Goal: Communication & Community: Participate in discussion

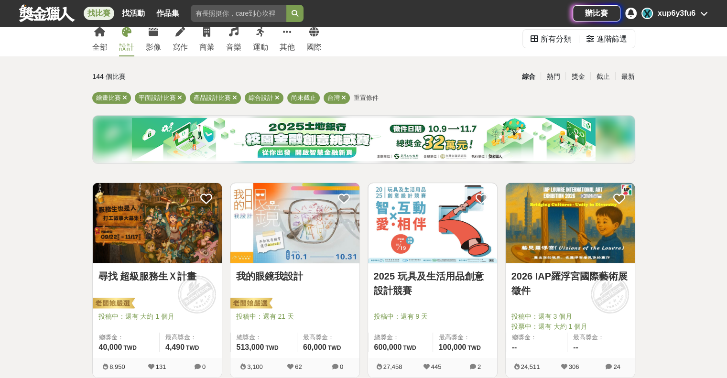
scroll to position [48, 0]
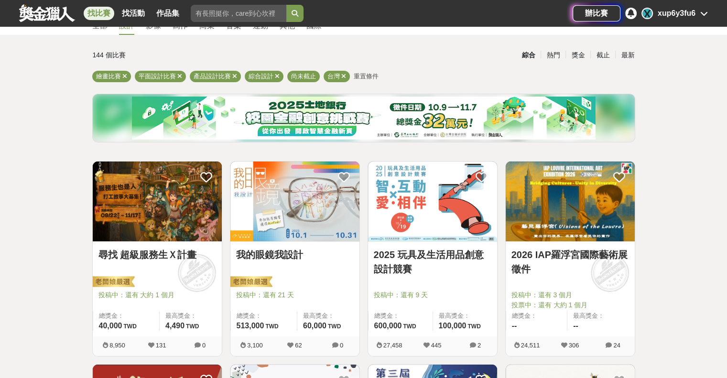
click at [184, 231] on img at bounding box center [157, 201] width 129 height 80
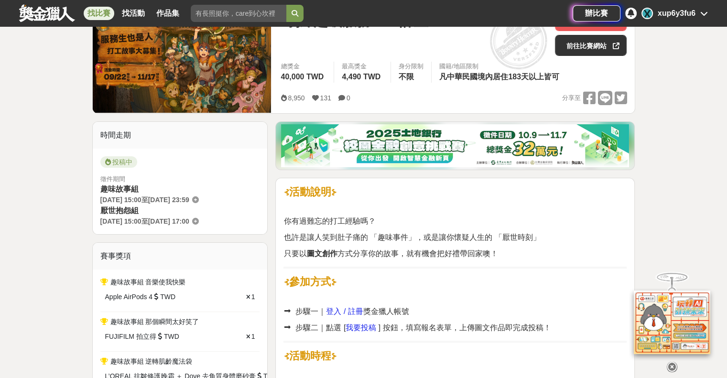
scroll to position [96, 0]
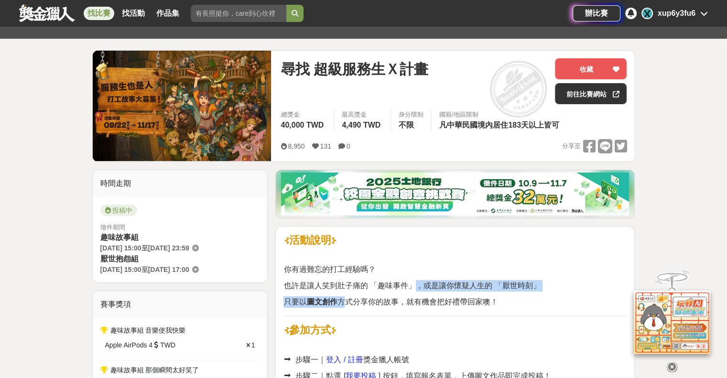
drag, startPoint x: 345, startPoint y: 292, endPoint x: 416, endPoint y: 289, distance: 70.3
click at [417, 289] on span "也許是讓人笑到肚子痛的 「趣味事件」，或是讓你懷疑人生的 「厭世時刻」" at bounding box center [411, 285] width 257 height 8
click at [416, 284] on span "也許是讓人笑到肚子痛的 「趣味事件」，或是讓你懷疑人生的 「厭世時刻」" at bounding box center [411, 285] width 257 height 8
drag, startPoint x: 413, startPoint y: 280, endPoint x: 368, endPoint y: 278, distance: 45.0
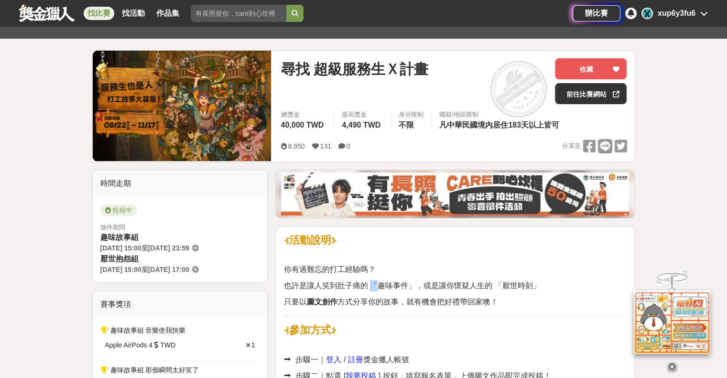
click at [373, 284] on span "也許是讓人笑到肚子痛的 「趣味事件」，或是讓你懷疑人生的 「厭世時刻」" at bounding box center [411, 285] width 257 height 8
drag, startPoint x: 375, startPoint y: 284, endPoint x: 406, endPoint y: 288, distance: 31.3
click at [406, 288] on span "也許是讓人笑到肚子痛的 「趣味事件」，或是讓你懷疑人生的 「厭世時刻」" at bounding box center [411, 285] width 257 height 8
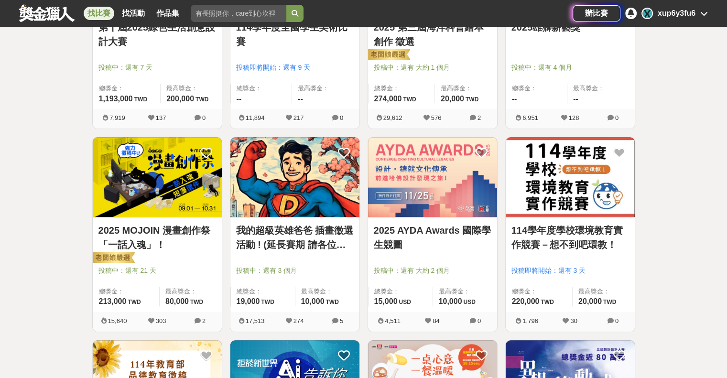
scroll to position [717, 0]
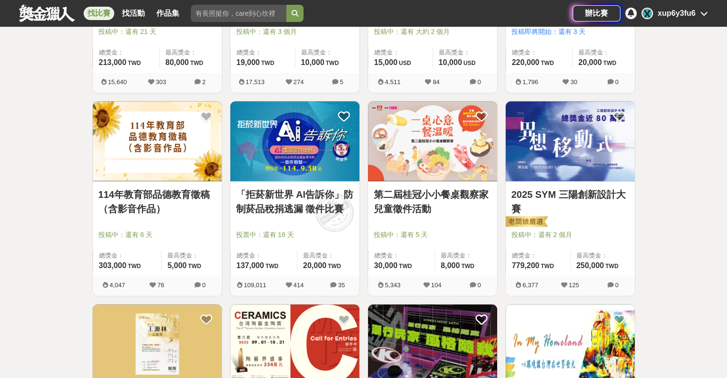
click at [276, 177] on img at bounding box center [294, 141] width 129 height 80
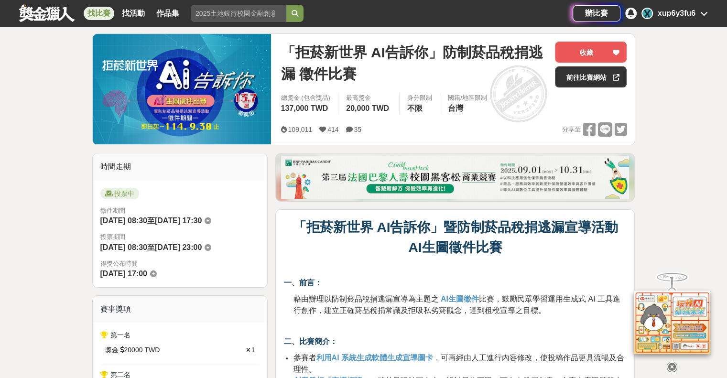
scroll to position [96, 0]
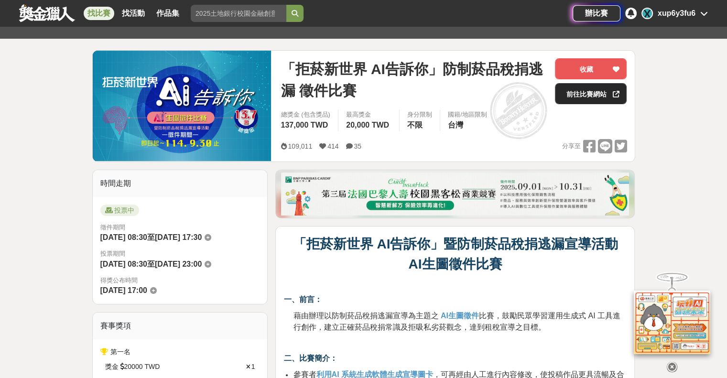
click at [608, 94] on link "前往比賽網站" at bounding box center [591, 93] width 72 height 21
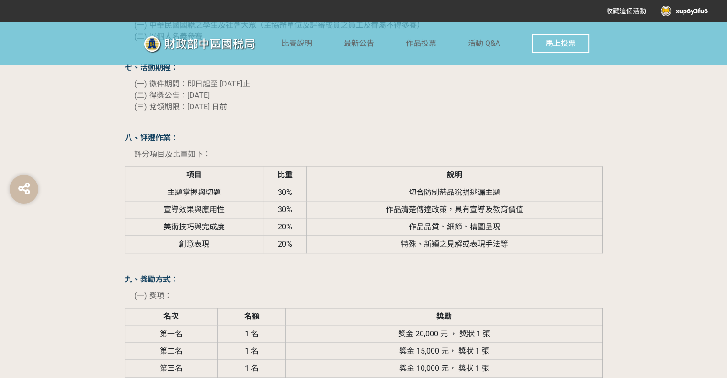
scroll to position [1242, 0]
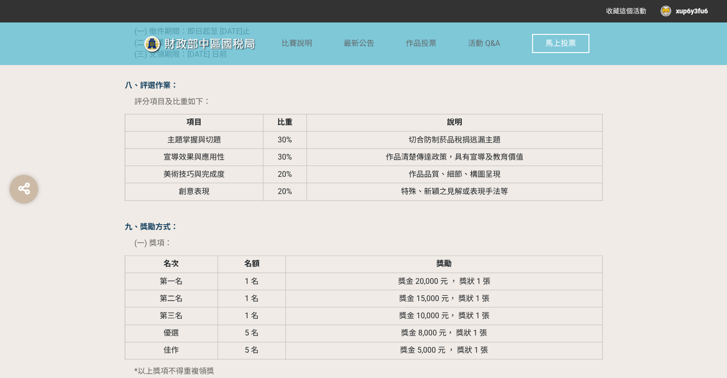
click at [549, 38] on button "馬上投票" at bounding box center [560, 43] width 57 height 19
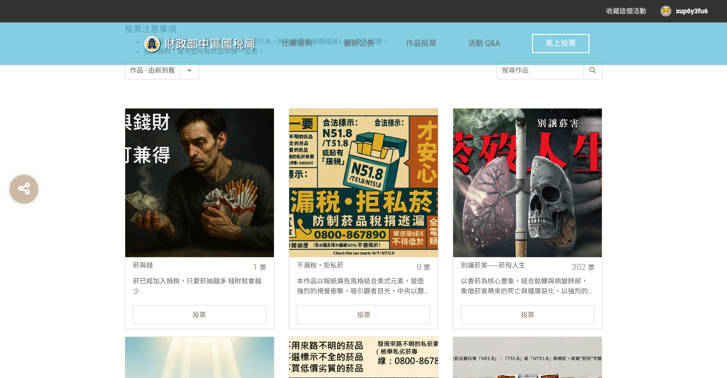
scroll to position [382, 0]
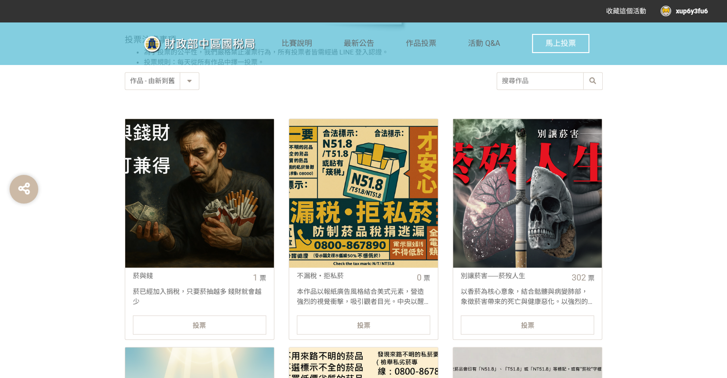
click at [190, 80] on select "作品 - 由新到舊 作品 - 由舊到新 票數 - 由多到少 票數 - 由少到多" at bounding box center [162, 81] width 74 height 17
select select "vote"
click at [125, 73] on select "作品 - 由新到舊 作品 - 由舊到新 票數 - 由多到少 票數 - 由少到多" at bounding box center [162, 81] width 74 height 17
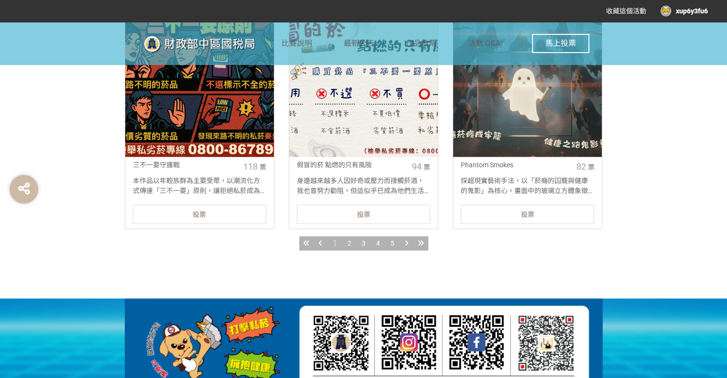
scroll to position [1194, 0]
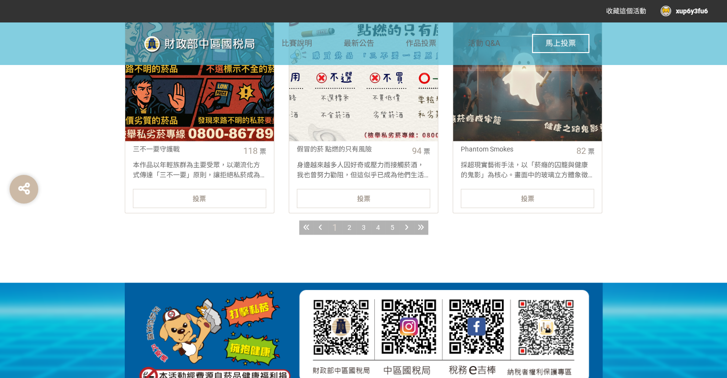
click at [349, 227] on span "2" at bounding box center [349, 228] width 4 height 8
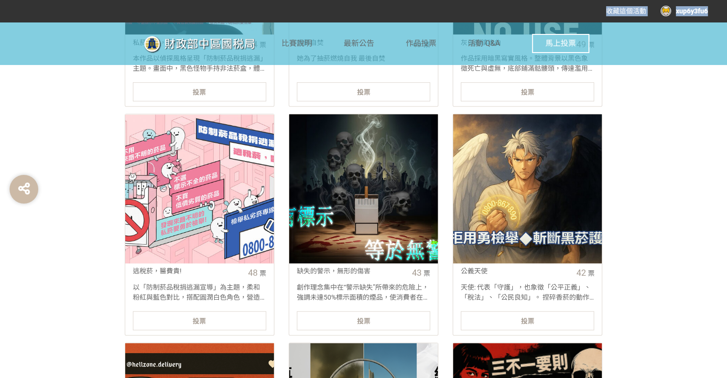
scroll to position [621, 0]
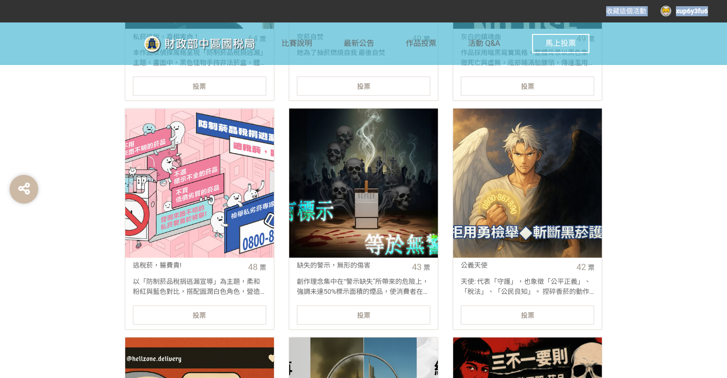
click at [248, 208] on div at bounding box center [199, 182] width 149 height 149
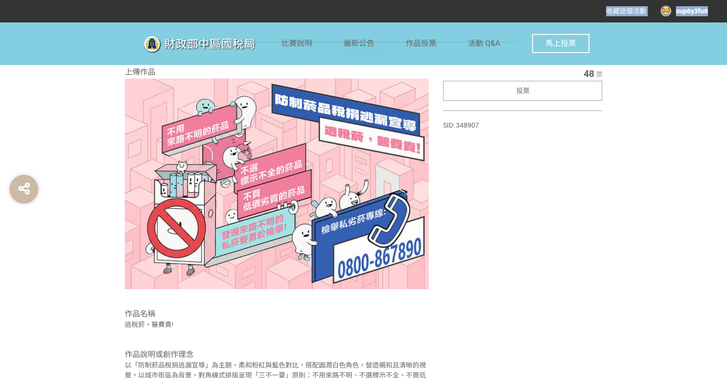
scroll to position [310, 0]
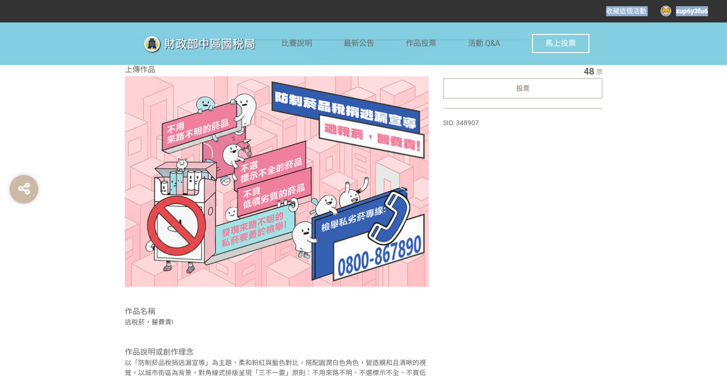
select select "vote"
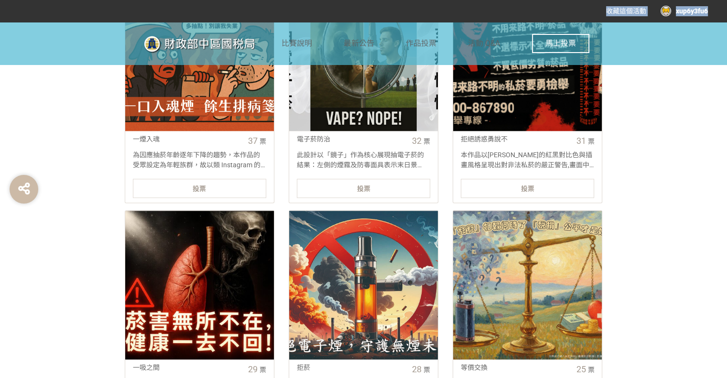
scroll to position [1147, 0]
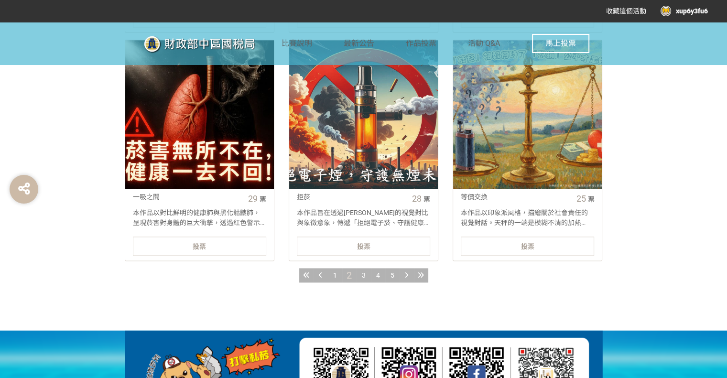
click at [363, 276] on span "3" at bounding box center [364, 275] width 4 height 8
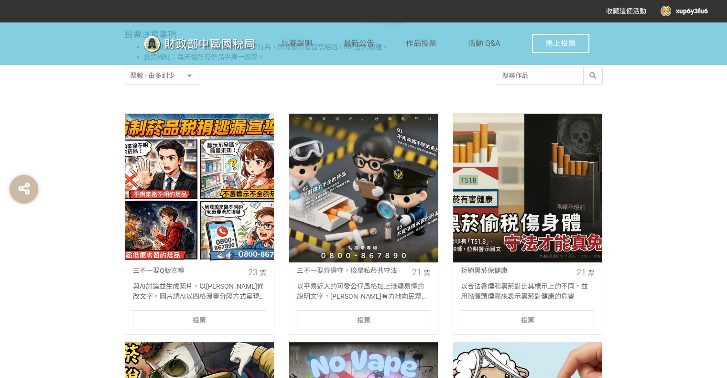
scroll to position [382, 0]
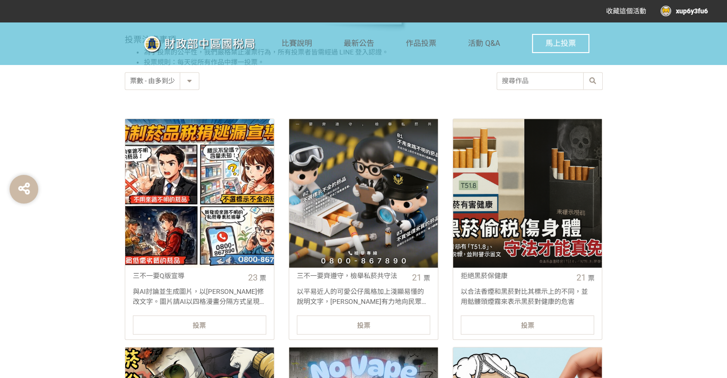
click at [325, 189] on div at bounding box center [363, 193] width 149 height 149
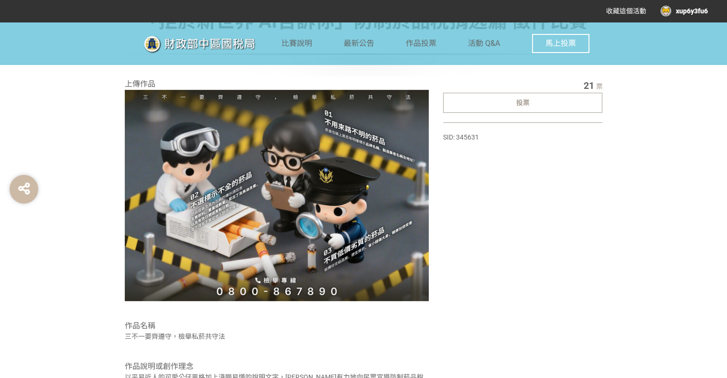
scroll to position [287, 0]
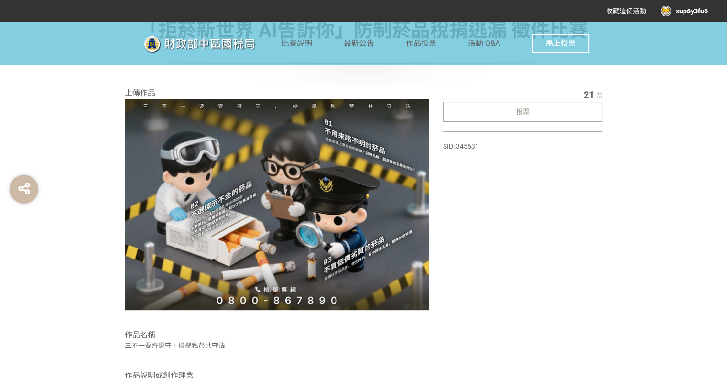
click at [507, 107] on div "投票" at bounding box center [522, 112] width 159 height 20
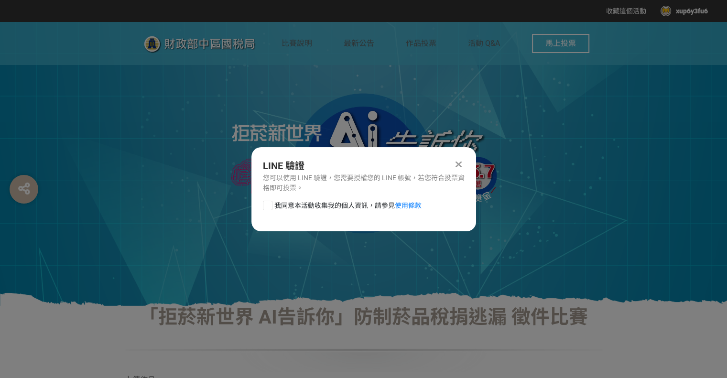
click at [264, 202] on div at bounding box center [268, 206] width 10 height 10
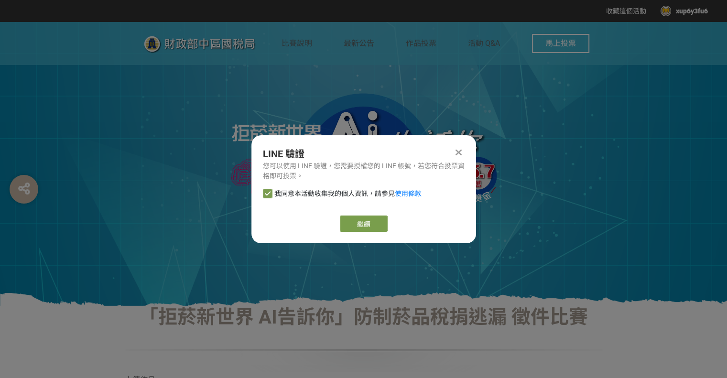
checkbox input "true"
click at [365, 225] on link "繼續" at bounding box center [364, 223] width 48 height 16
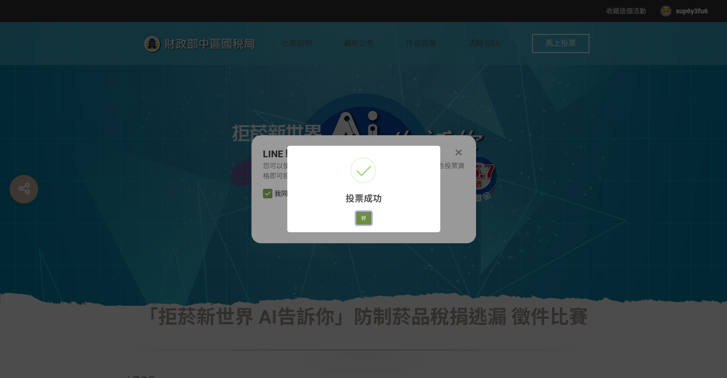
click at [363, 215] on button "好" at bounding box center [363, 218] width 15 height 13
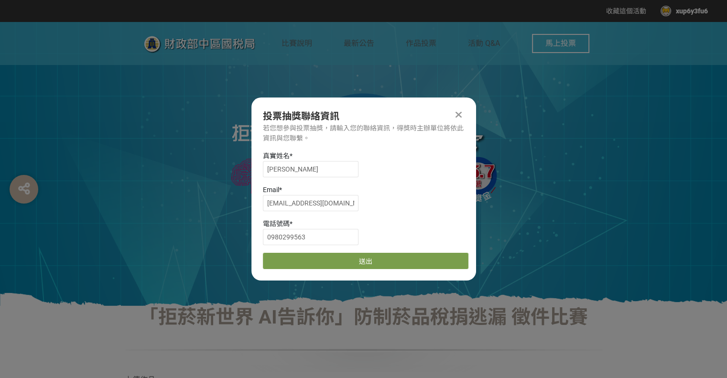
click at [466, 106] on div "投票抽獎聯絡資訊 若您想參與投票抽獎，請輸入您的聯絡資訊，得獎時主辦單位將依此資訊與您聯繫。 真實姓名 * 林子琪 Email * ftstupi@gmail…" at bounding box center [363, 188] width 225 height 183
click at [462, 115] on div at bounding box center [458, 114] width 11 height 11
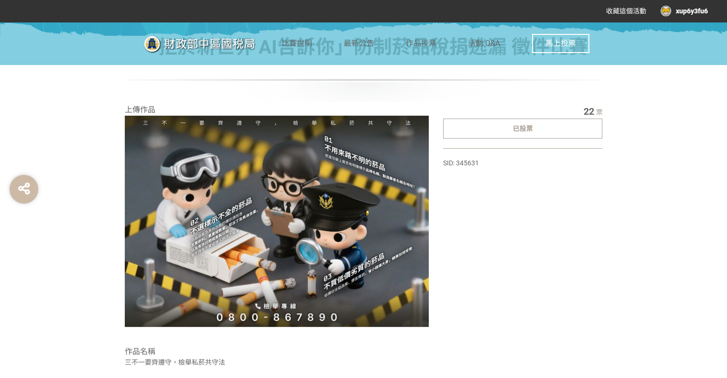
scroll to position [264, 0]
